Goal: Task Accomplishment & Management: Use online tool/utility

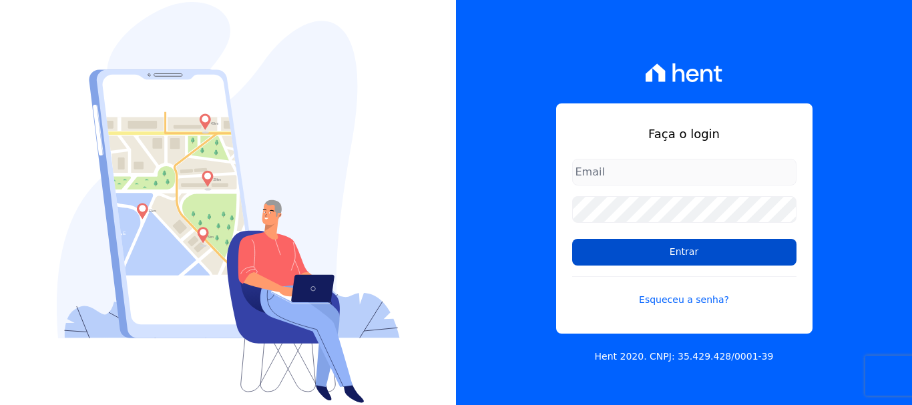
type input "erica@petraeng.com.br"
click at [690, 254] on input "Entrar" at bounding box center [684, 252] width 224 height 27
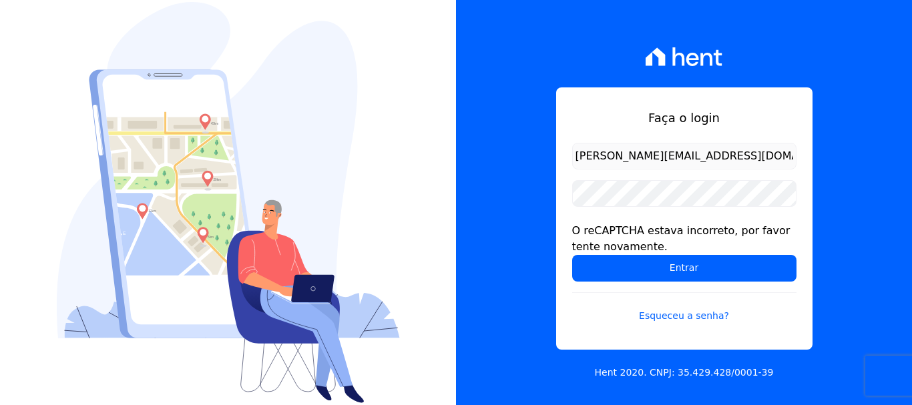
click at [888, 113] on div "Faça o login [PERSON_NAME][EMAIL_ADDRESS][DOMAIN_NAME] O reCAPTCHA estava incor…" at bounding box center [684, 202] width 456 height 405
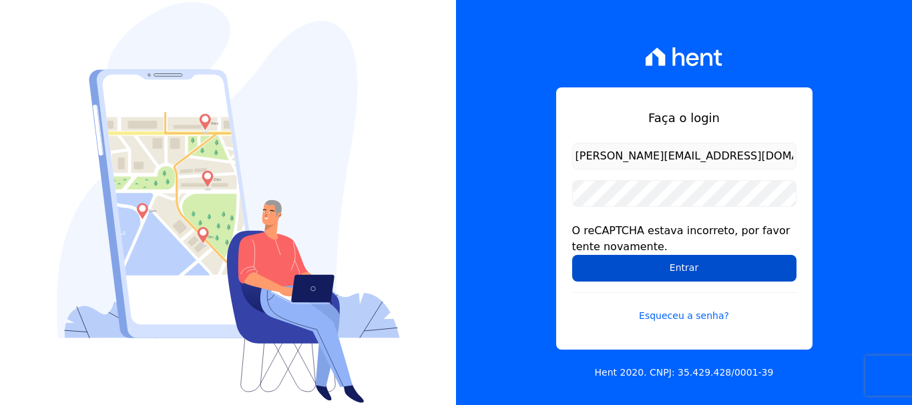
click at [666, 269] on input "Entrar" at bounding box center [684, 268] width 224 height 27
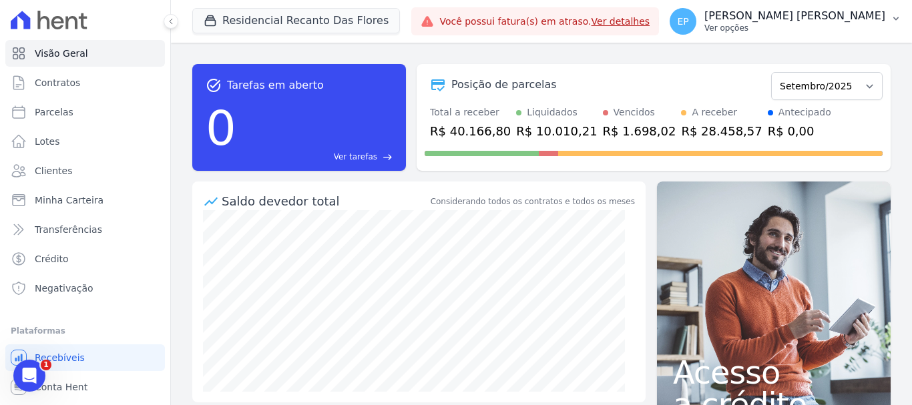
click at [851, 33] on div "EP Erica Petra Ver opções" at bounding box center [778, 21] width 216 height 27
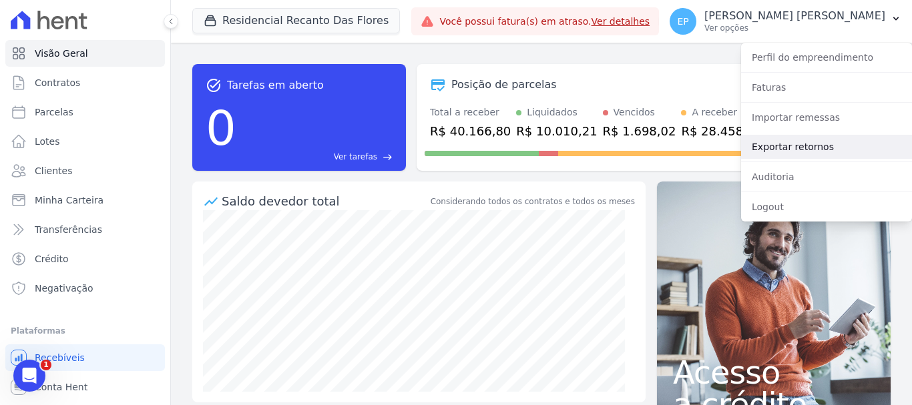
click at [768, 145] on link "Exportar retornos" at bounding box center [826, 147] width 171 height 24
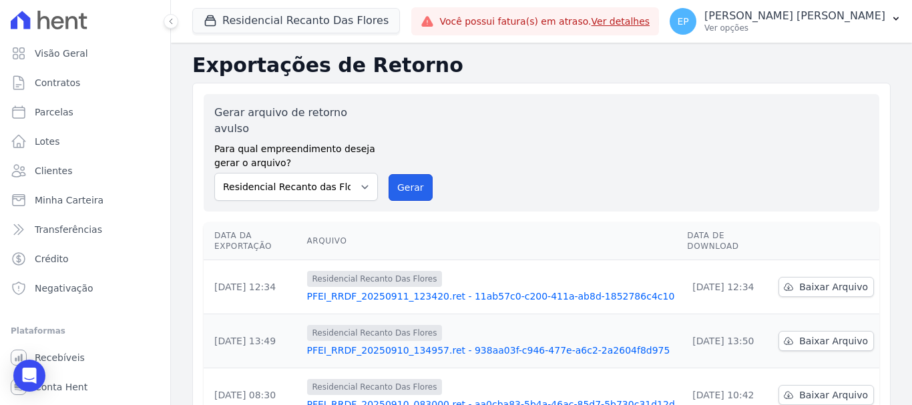
drag, startPoint x: 401, startPoint y: 176, endPoint x: 495, endPoint y: 101, distance: 120.6
click at [401, 175] on button "Gerar" at bounding box center [411, 187] width 44 height 27
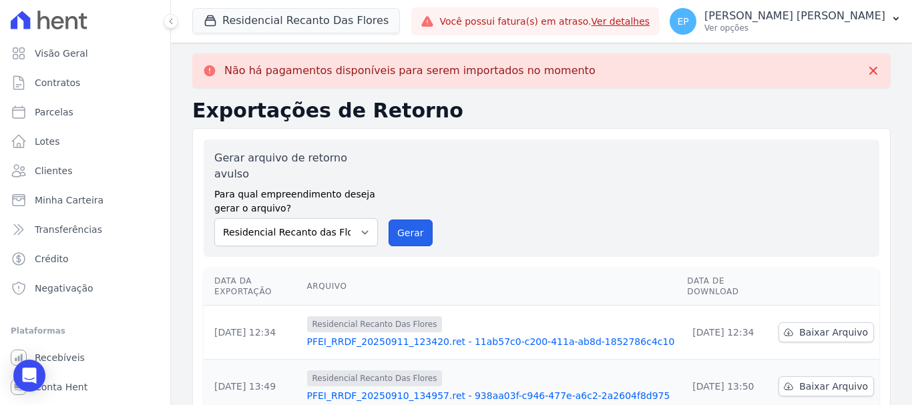
drag, startPoint x: 400, startPoint y: 220, endPoint x: 510, endPoint y: 94, distance: 167.0
click at [401, 220] on button "Gerar" at bounding box center [411, 233] width 44 height 27
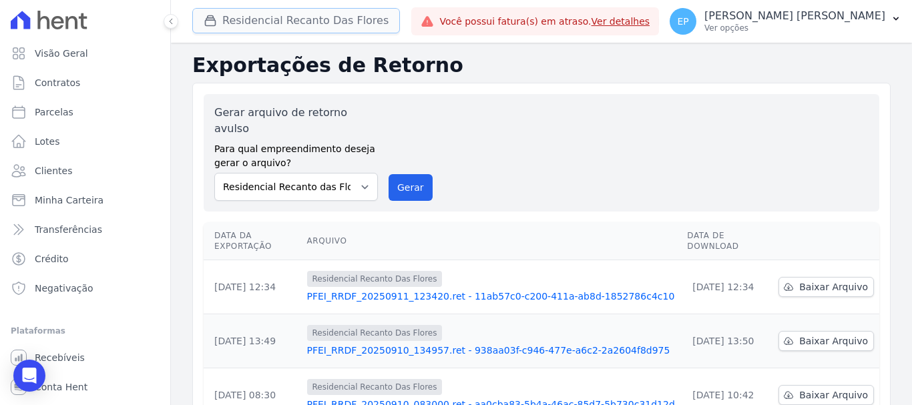
click at [211, 23] on icon "button" at bounding box center [210, 20] width 13 height 13
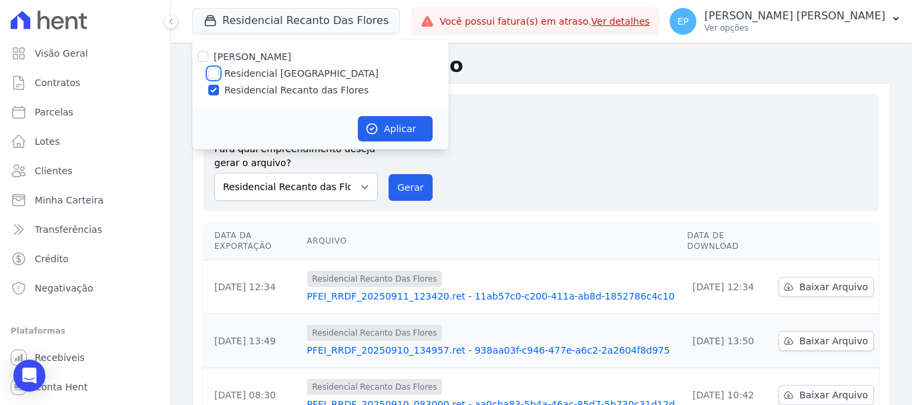
drag, startPoint x: 209, startPoint y: 71, endPoint x: 212, endPoint y: 94, distance: 22.9
click at [209, 72] on input "Residencial [GEOGRAPHIC_DATA]" at bounding box center [213, 73] width 11 height 11
checkbox input "true"
click at [213, 91] on input "Residencial Recanto das Flores" at bounding box center [213, 90] width 11 height 11
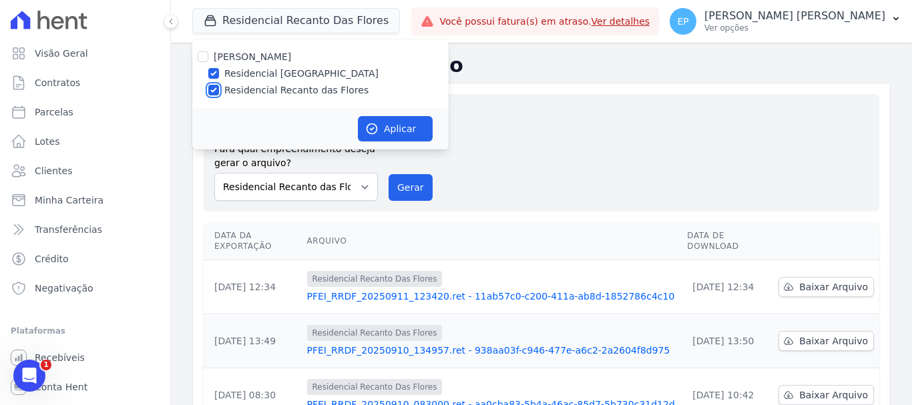
checkbox input "false"
click at [396, 125] on button "Aplicar" at bounding box center [395, 128] width 75 height 25
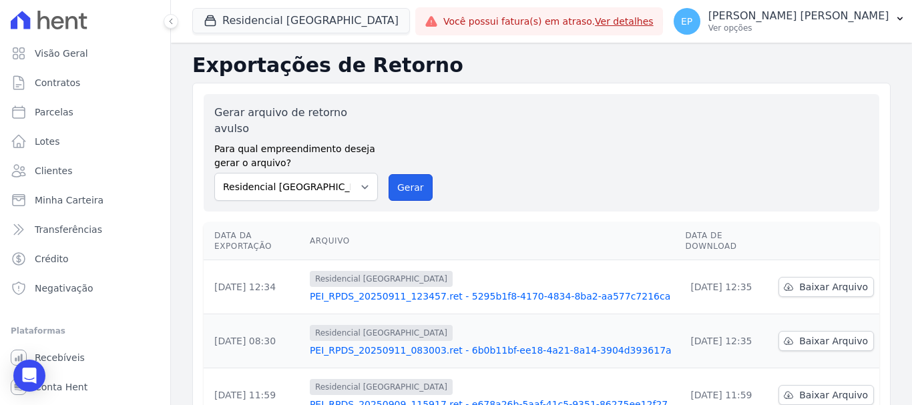
drag, startPoint x: 405, startPoint y: 174, endPoint x: 509, endPoint y: 93, distance: 131.8
click at [405, 174] on button "Gerar" at bounding box center [411, 187] width 44 height 27
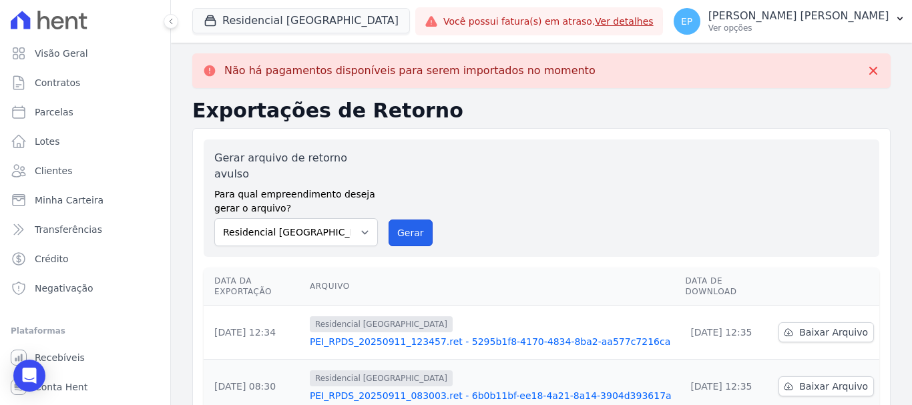
click at [411, 220] on button "Gerar" at bounding box center [411, 233] width 44 height 27
click at [854, 29] on p "Ver opções" at bounding box center [798, 28] width 181 height 11
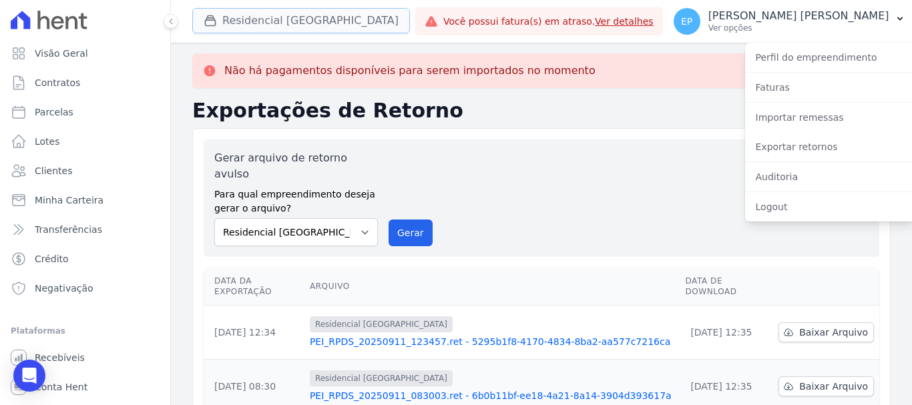
click at [232, 14] on button "Residencial Piazza Di Siena" at bounding box center [301, 20] width 218 height 25
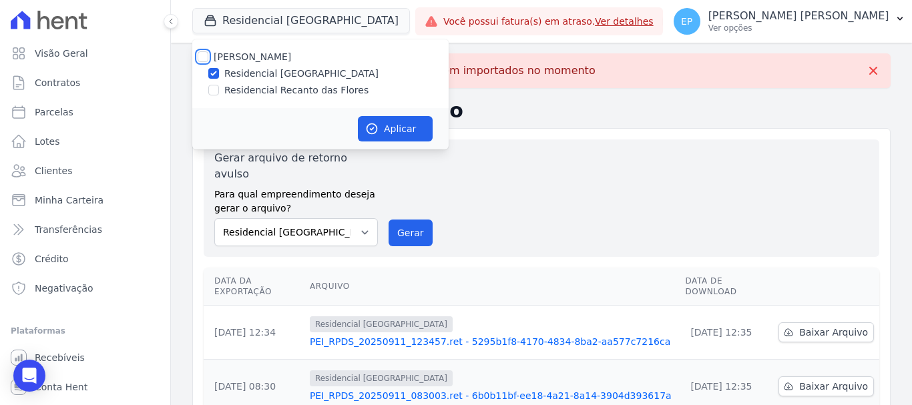
click at [202, 55] on input "Petra Engenharia" at bounding box center [203, 56] width 11 height 11
checkbox input "true"
click at [399, 120] on button "Aplicar" at bounding box center [395, 128] width 75 height 25
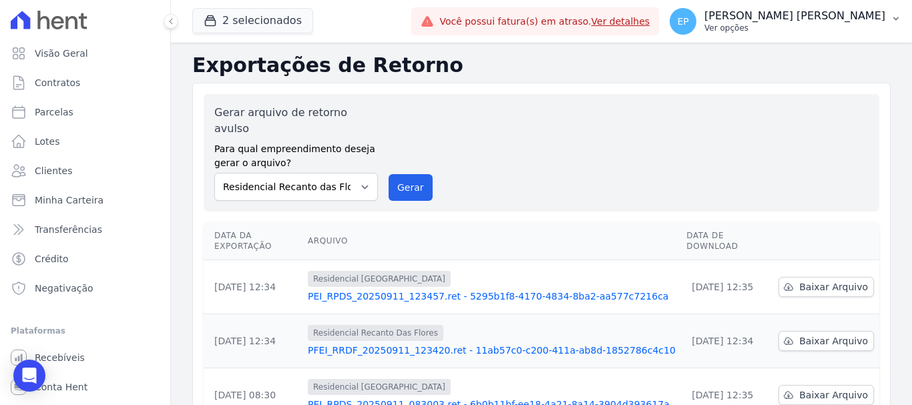
click at [857, 31] on p "Ver opções" at bounding box center [794, 28] width 181 height 11
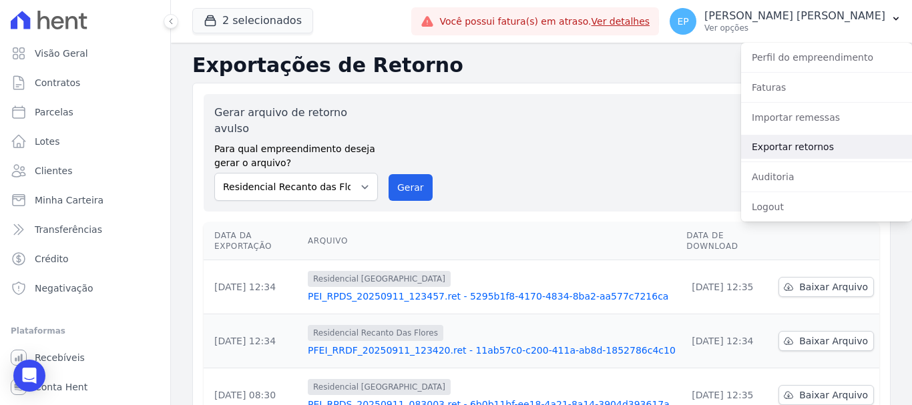
click at [770, 149] on link "Exportar retornos" at bounding box center [826, 147] width 171 height 24
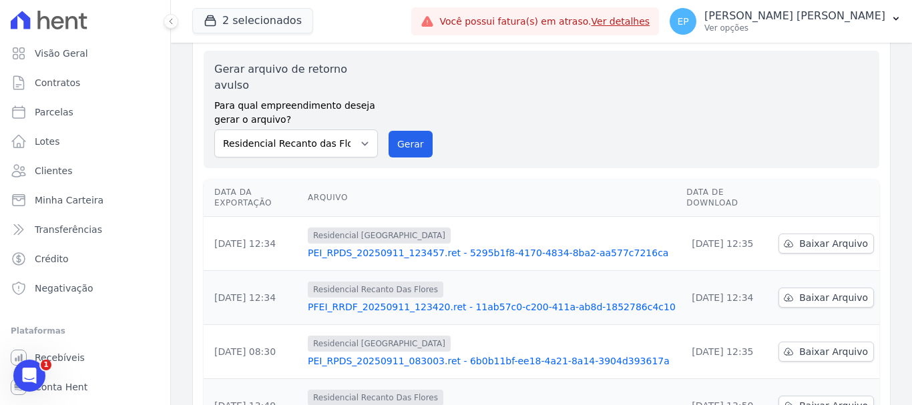
scroll to position [67, 0]
